Goal: Transaction & Acquisition: Subscribe to service/newsletter

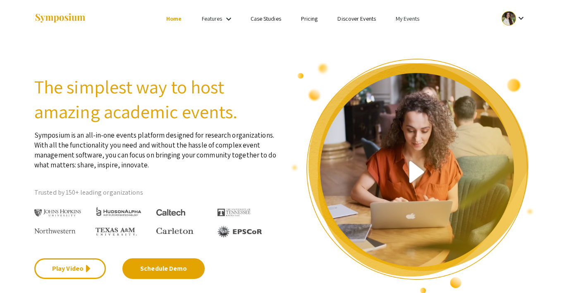
click at [313, 18] on link "Pricing" at bounding box center [309, 18] width 17 height 7
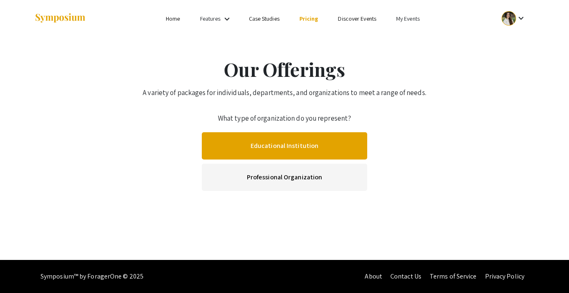
click at [323, 143] on link "Educational Institution" at bounding box center [285, 145] width 166 height 27
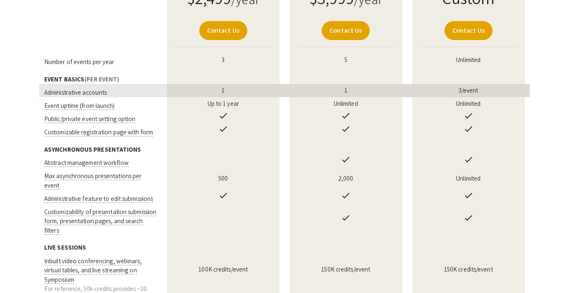
scroll to position [265, 0]
